Goal: Task Accomplishment & Management: Manage account settings

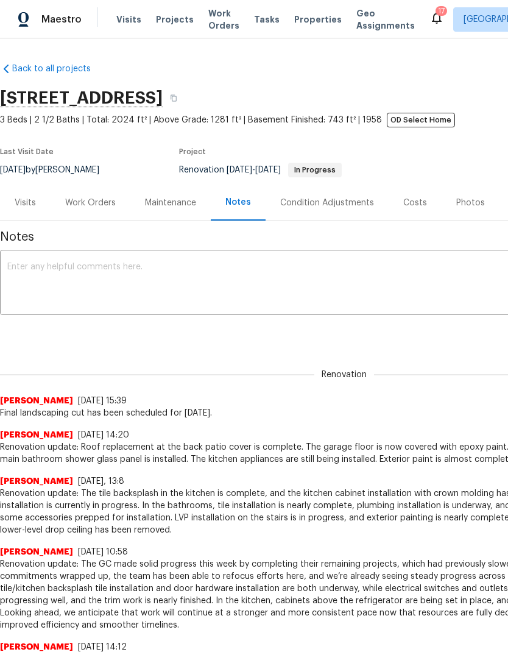
click at [117, 16] on span "Visits" at bounding box center [128, 19] width 25 height 12
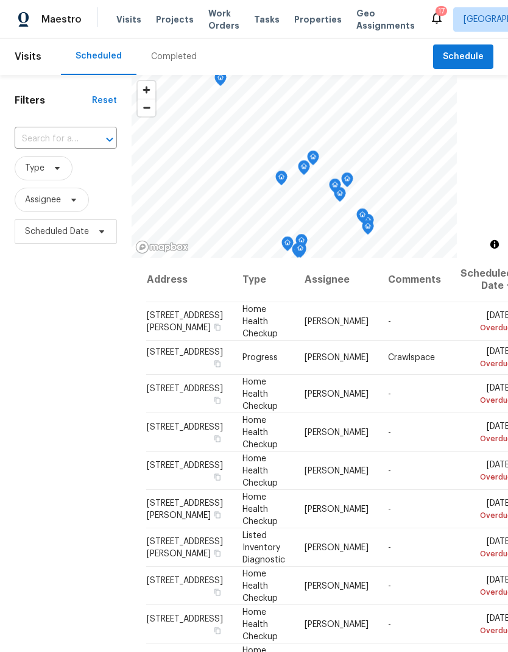
click at [72, 142] on input "text" at bounding box center [49, 139] width 68 height 19
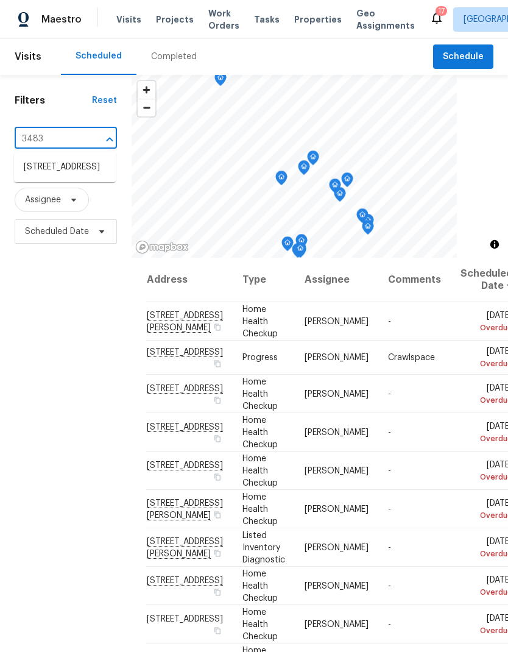
type input "3483 b"
click at [38, 177] on li "3483 Big Springs Rd, Lebanon, TN 37090" at bounding box center [65, 167] width 102 height 20
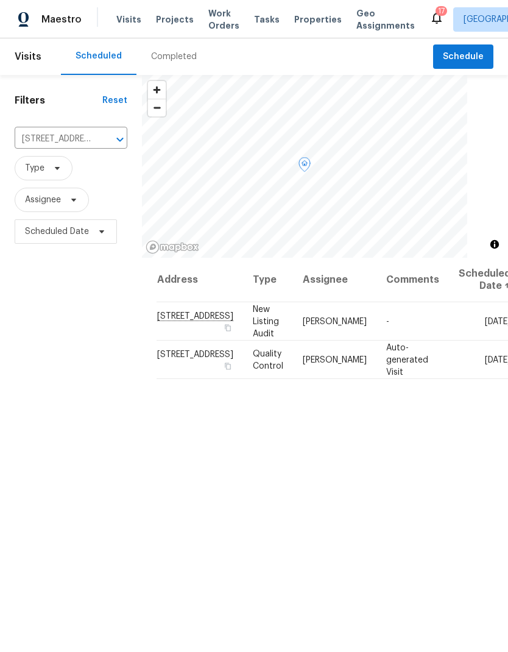
click at [0, 0] on icon at bounding box center [0, 0] width 0 height 0
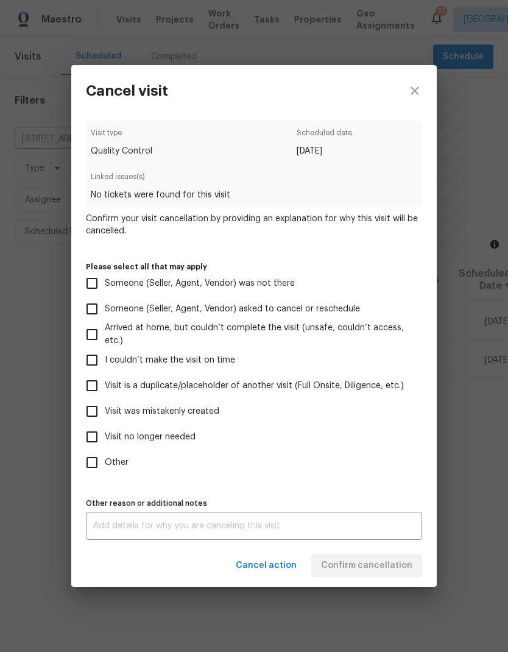
click at [94, 385] on input "Visit is a duplicate/placeholder of another visit (Full Onsite, Diligence, etc.)" at bounding box center [92, 386] width 26 height 26
checkbox input "true"
click at [89, 462] on input "Other" at bounding box center [92, 462] width 26 height 26
checkbox input "true"
click at [93, 390] on input "Visit is a duplicate/placeholder of another visit (Full Onsite, Diligence, etc.)" at bounding box center [92, 386] width 26 height 26
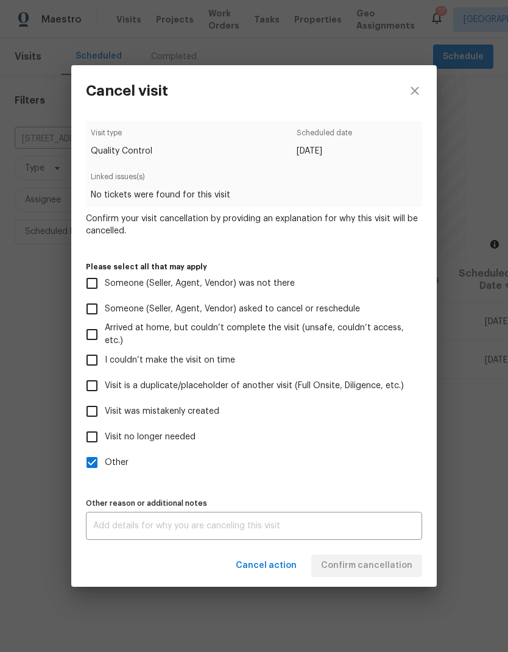
click at [92, 386] on input "Visit is a duplicate/placeholder of another visit (Full Onsite, Diligence, etc.)" at bounding box center [92, 386] width 26 height 26
checkbox input "true"
click at [95, 468] on input "Other" at bounding box center [92, 462] width 26 height 26
checkbox input "false"
click at [121, 530] on textarea at bounding box center [254, 525] width 322 height 9
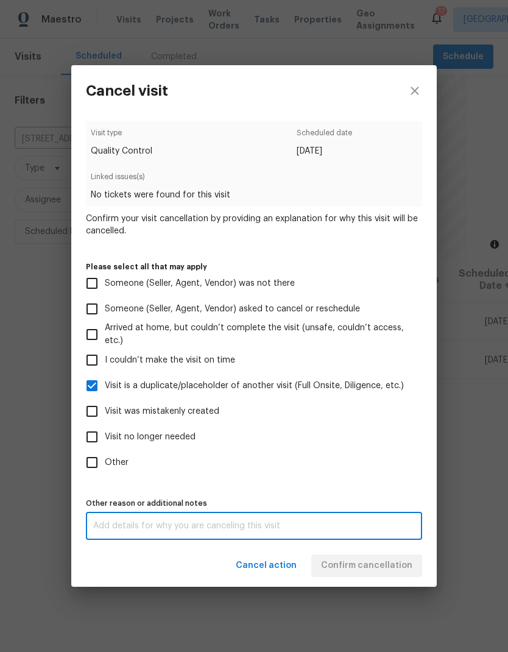
scroll to position [49, 0]
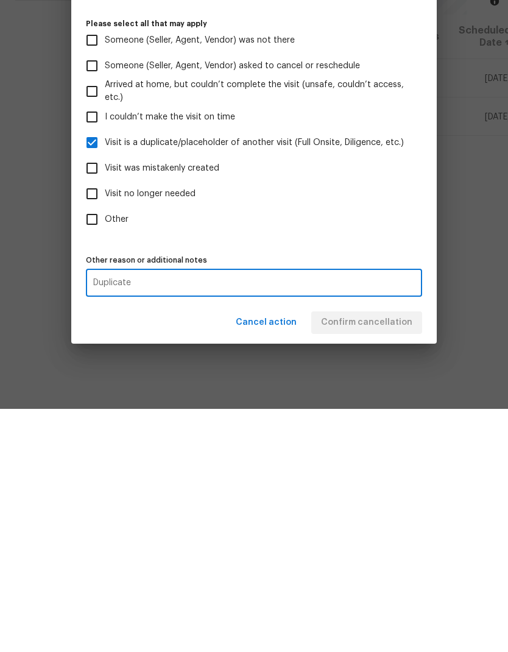
type textarea "Duplicate"
click at [193, 449] on label "Other" at bounding box center [245, 462] width 333 height 26
click at [105, 449] on input "Other" at bounding box center [92, 462] width 26 height 26
checkbox input "true"
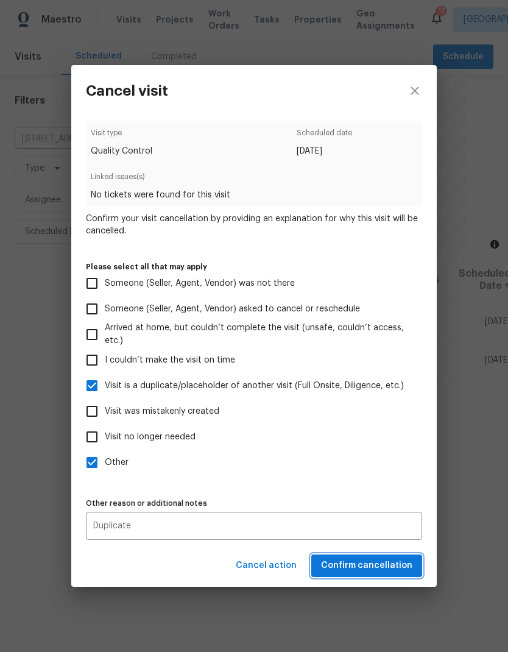
click at [345, 563] on span "Confirm cancellation" at bounding box center [366, 565] width 91 height 15
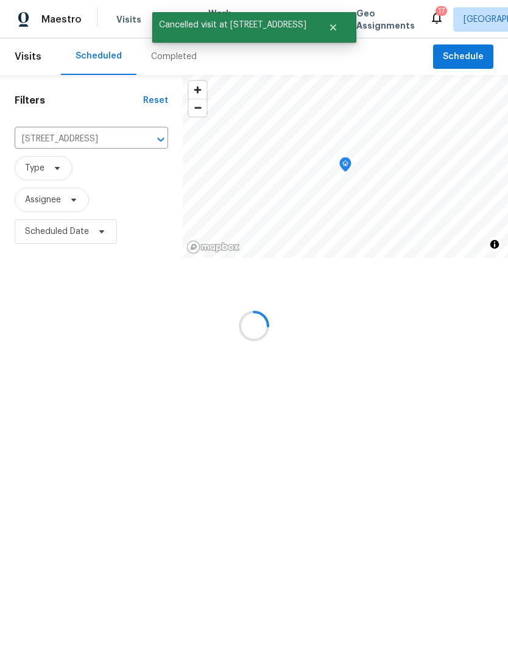
scroll to position [0, 0]
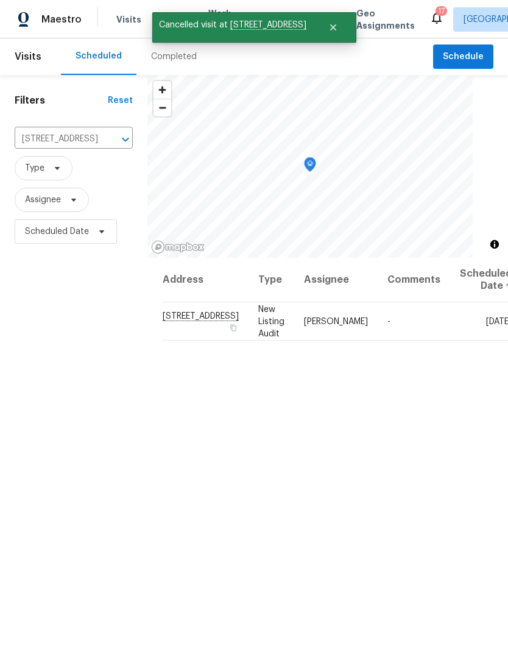
click at [104, 141] on icon "Clear" at bounding box center [110, 139] width 12 height 12
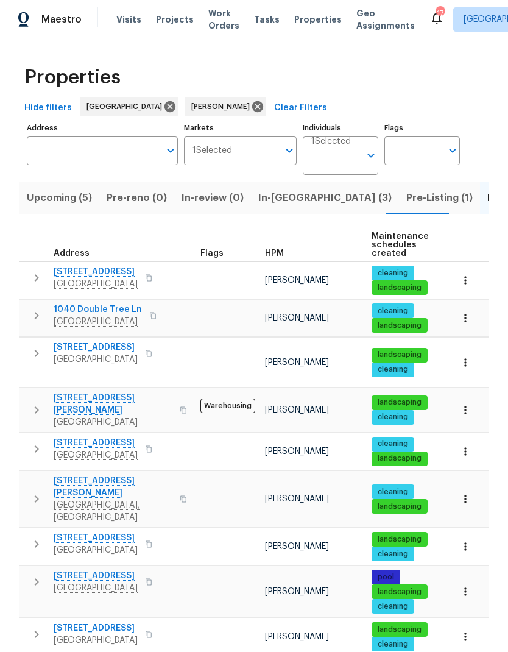
click at [279, 189] on span "In-[GEOGRAPHIC_DATA] (3)" at bounding box center [324, 197] width 133 height 17
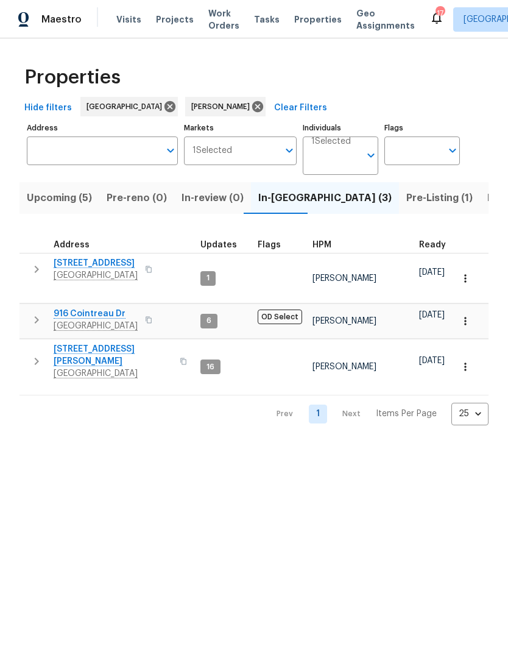
click at [30, 256] on td "[STREET_ADDRESS]" at bounding box center [107, 269] width 176 height 32
click at [406, 199] on span "Pre-Listing (1)" at bounding box center [439, 197] width 66 height 17
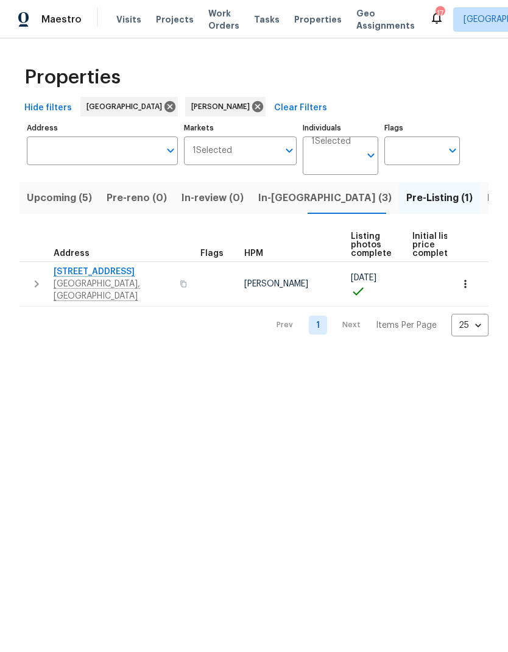
click at [37, 283] on icon "button" at bounding box center [36, 283] width 15 height 15
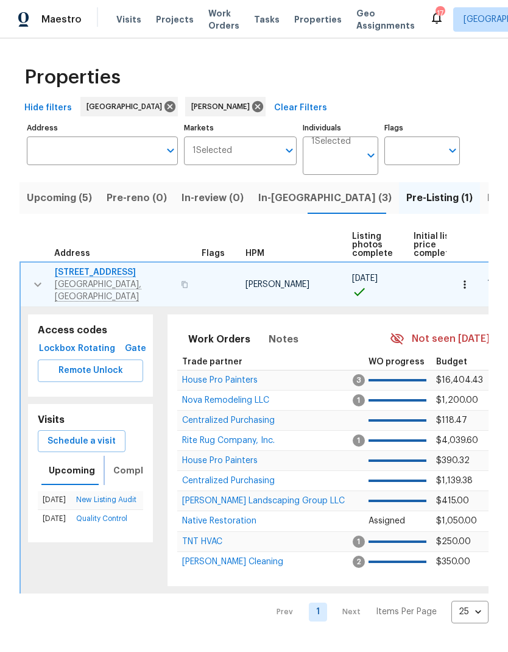
click at [131, 468] on button "Completed" at bounding box center [139, 470] width 66 height 29
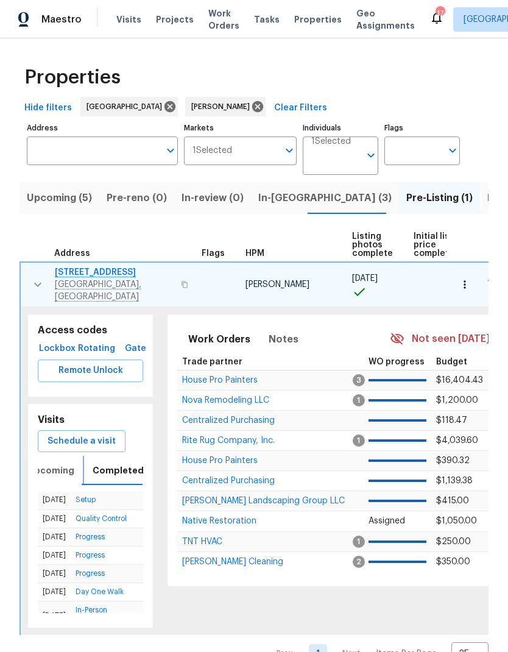
scroll to position [0, 22]
click at [51, 464] on span "Upcoming" at bounding box center [50, 470] width 46 height 15
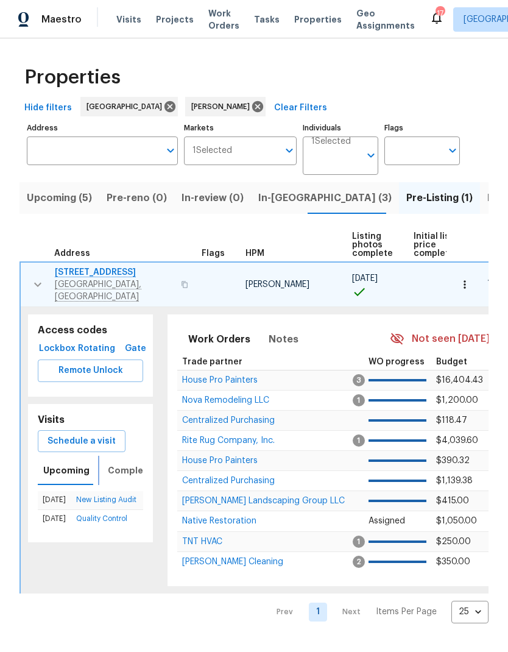
scroll to position [0, 4]
click at [122, 463] on span "Completed" at bounding box center [135, 470] width 51 height 15
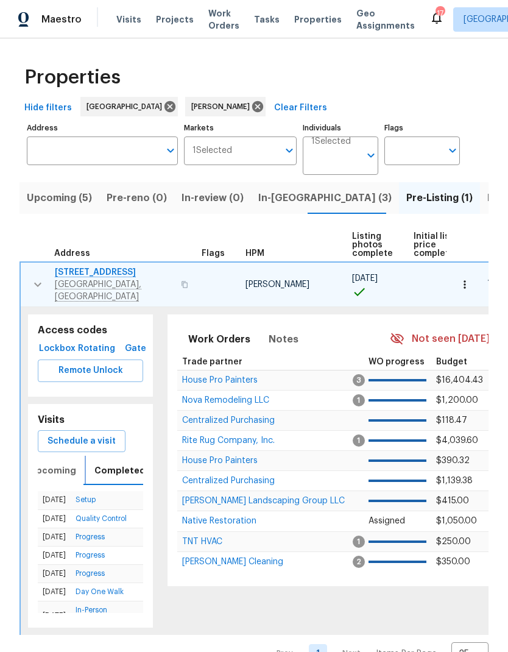
scroll to position [0, 22]
click at [33, 277] on icon "button" at bounding box center [37, 284] width 15 height 15
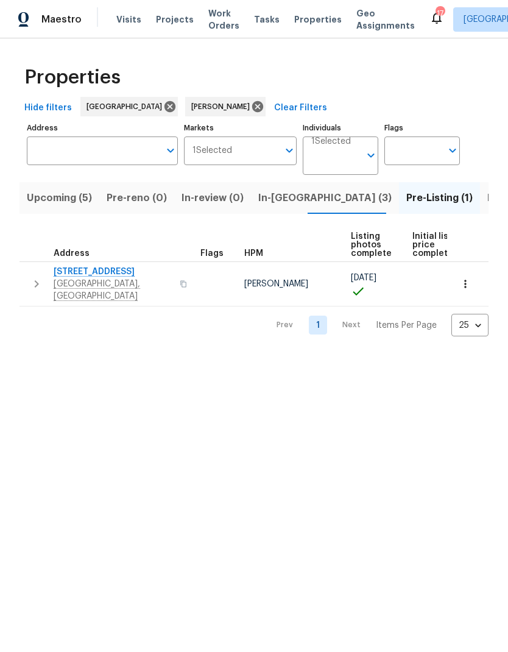
click at [273, 194] on span "In-[GEOGRAPHIC_DATA] (3)" at bounding box center [324, 197] width 133 height 17
